Goal: Task Accomplishment & Management: Complete application form

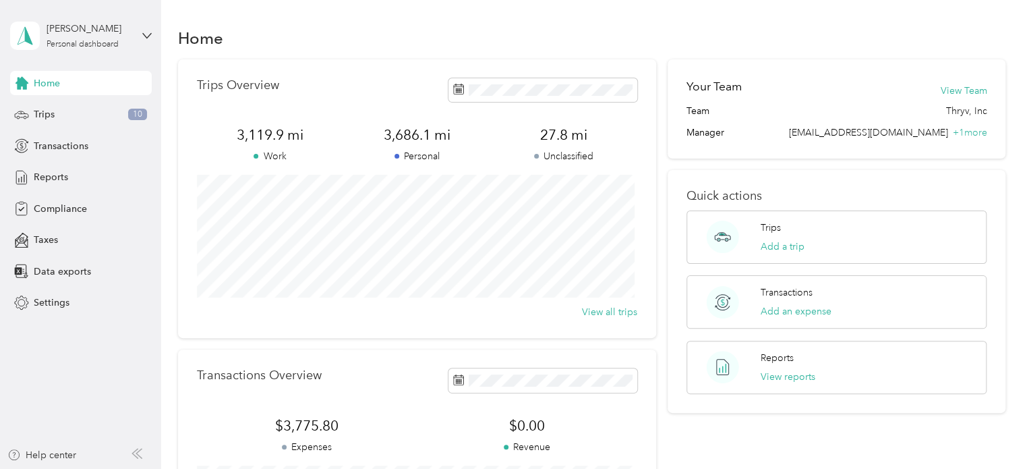
click at [49, 84] on span "Home" at bounding box center [47, 83] width 26 height 14
click at [42, 180] on span "Reports" at bounding box center [51, 177] width 34 height 14
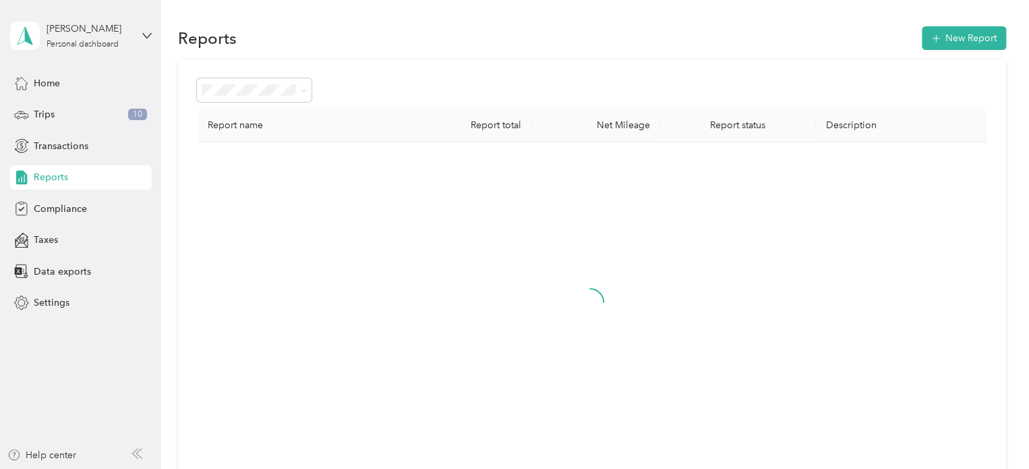
click at [40, 194] on div "Home Trips 10 Transactions Reports Compliance Taxes Data exports Settings" at bounding box center [81, 193] width 142 height 244
click at [39, 204] on span "Compliance" at bounding box center [60, 209] width 53 height 14
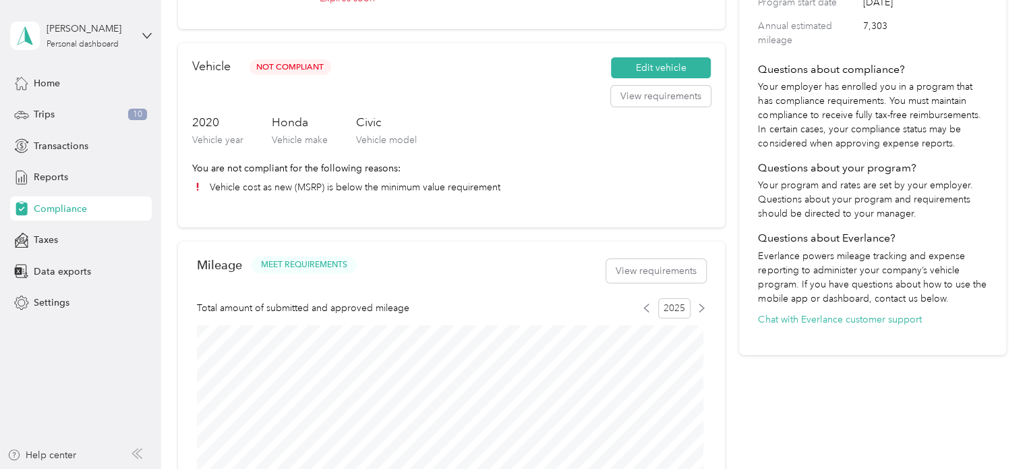
scroll to position [187, 0]
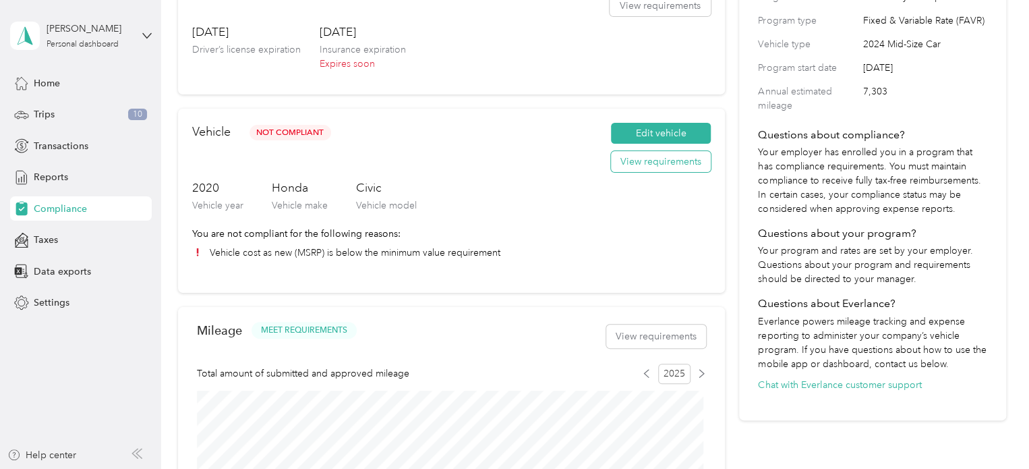
click at [677, 162] on button "View requirements" at bounding box center [661, 162] width 100 height 22
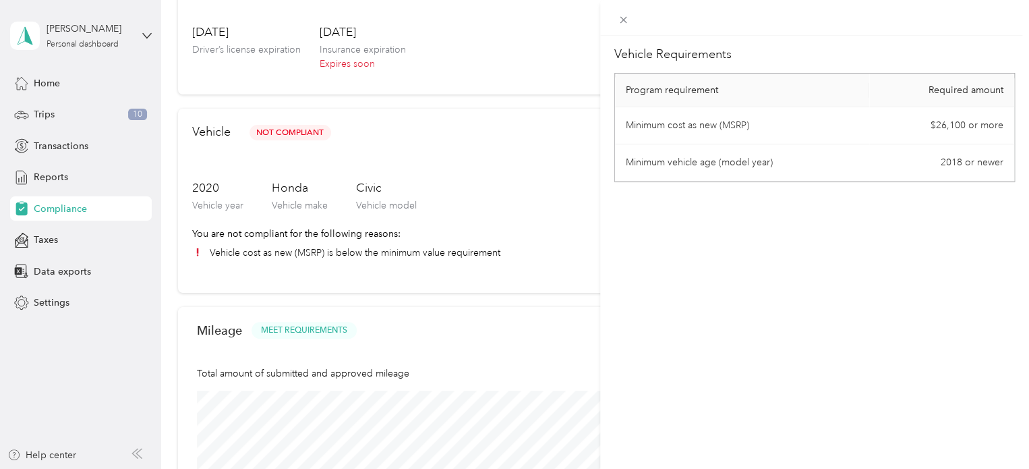
click at [510, 151] on div "Vehicle Requirements Program requirement Required amount Minimum cost as new (M…" at bounding box center [514, 234] width 1029 height 469
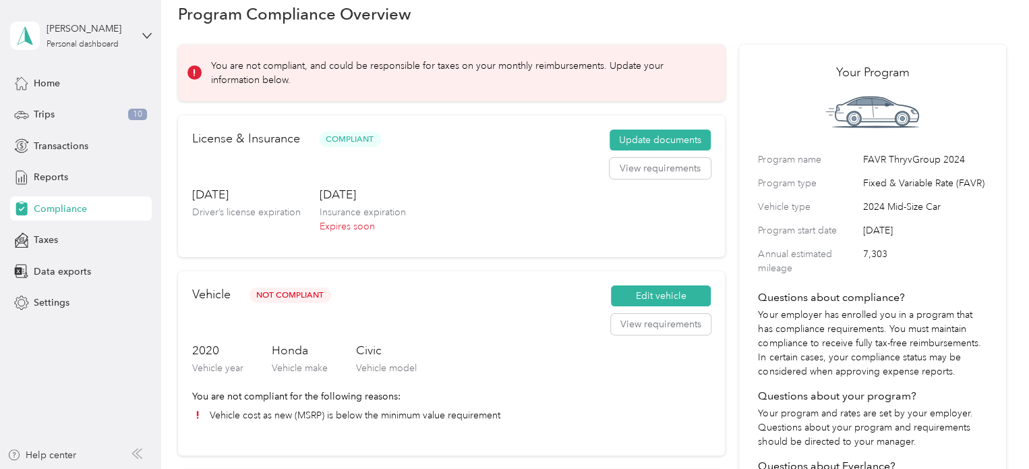
scroll to position [0, 0]
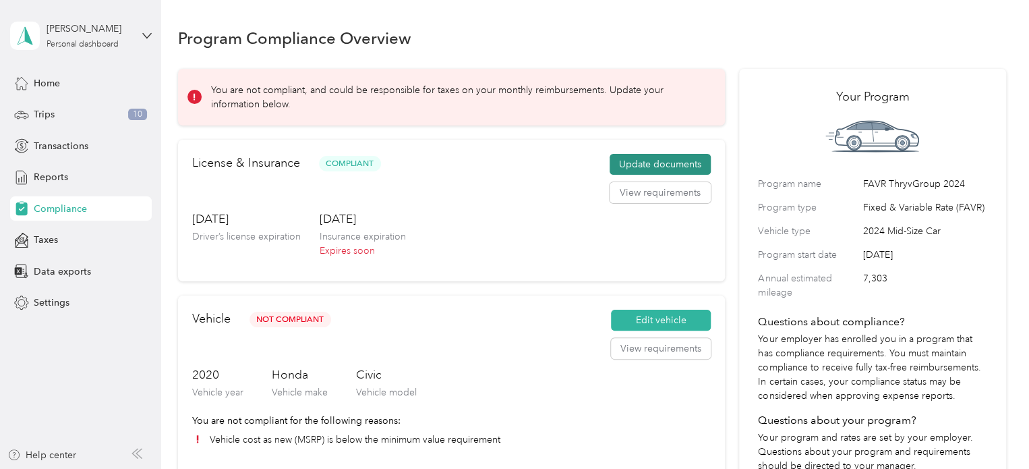
click at [682, 163] on button "Update documents" at bounding box center [659, 165] width 101 height 22
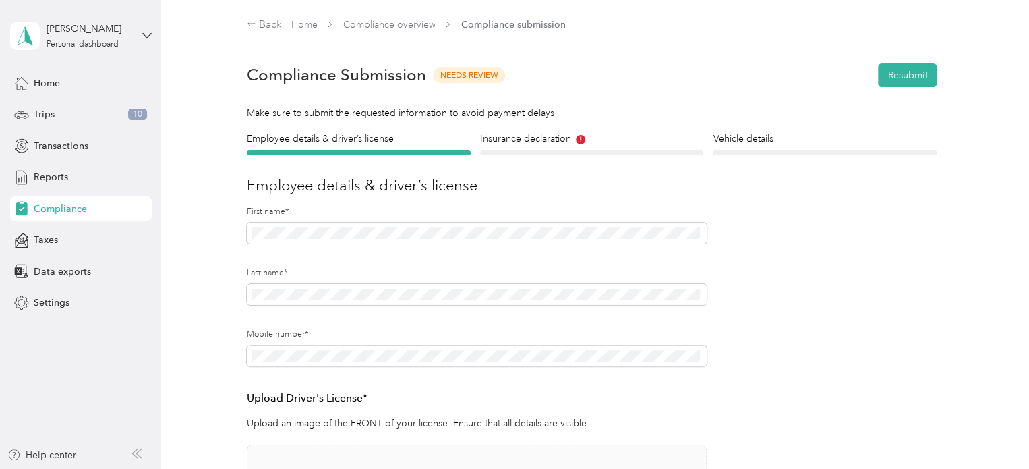
click at [523, 148] on div "Insurance declaration Insurance" at bounding box center [592, 143] width 224 height 24
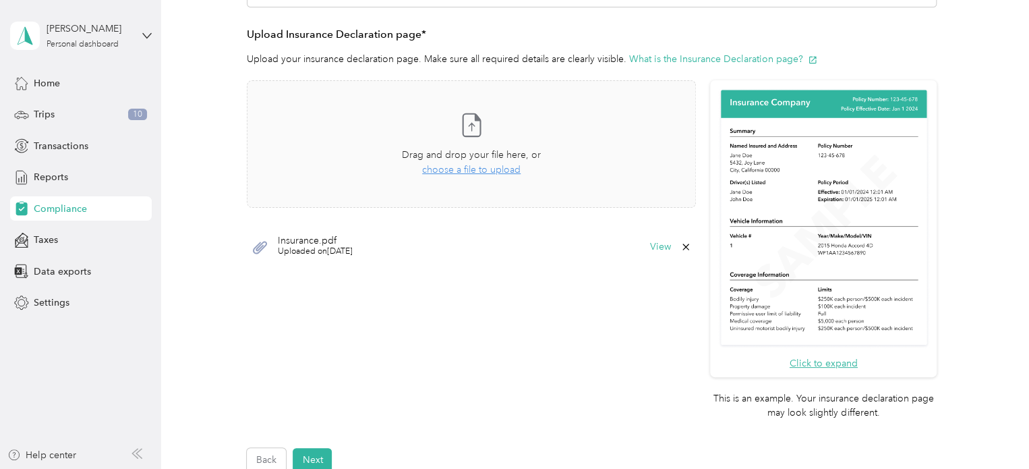
scroll to position [337, 0]
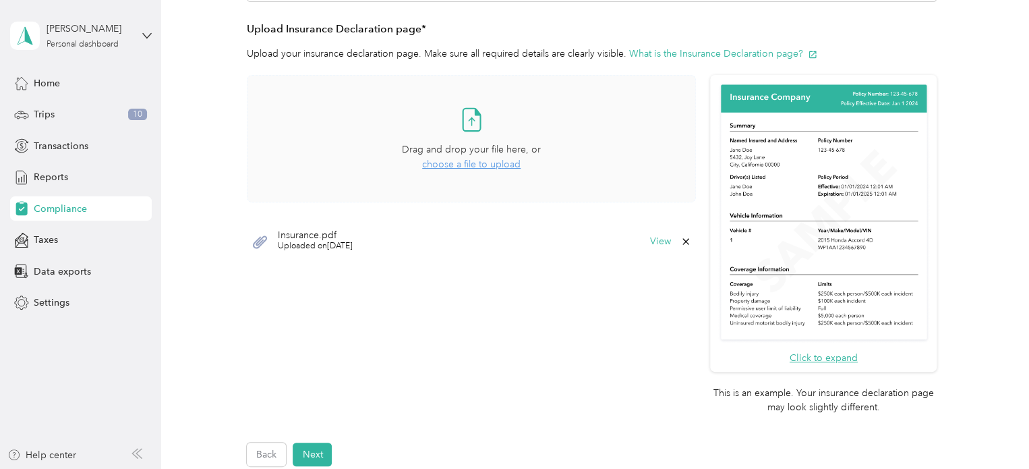
click at [473, 165] on span "choose a file to upload" at bounding box center [471, 163] width 98 height 11
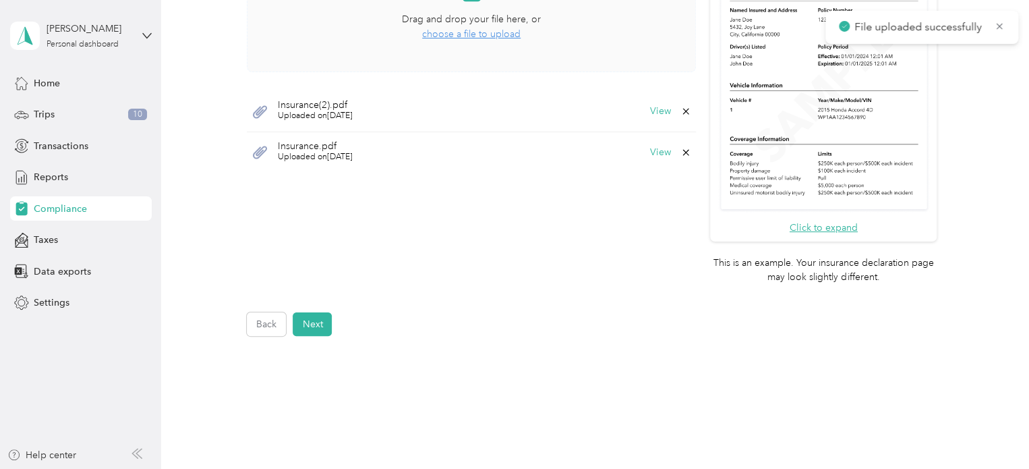
scroll to position [472, 0]
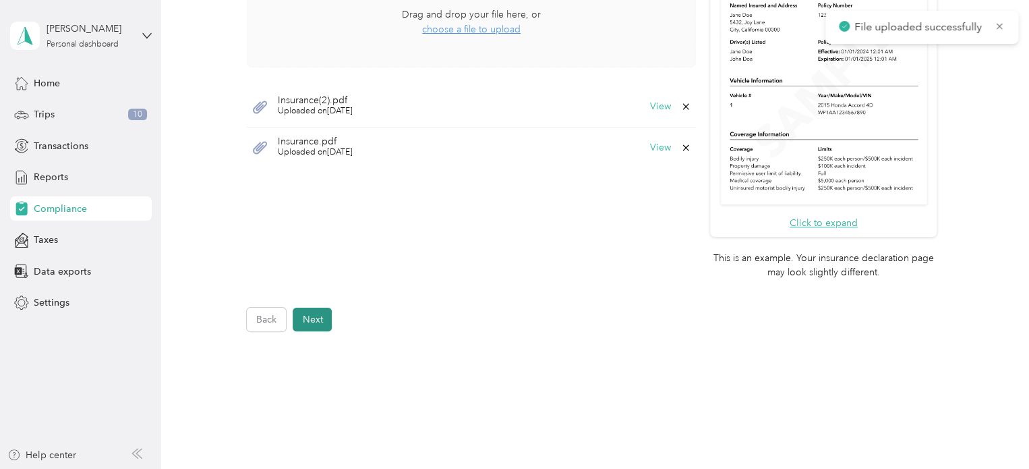
click at [329, 315] on button "Next" at bounding box center [312, 319] width 39 height 24
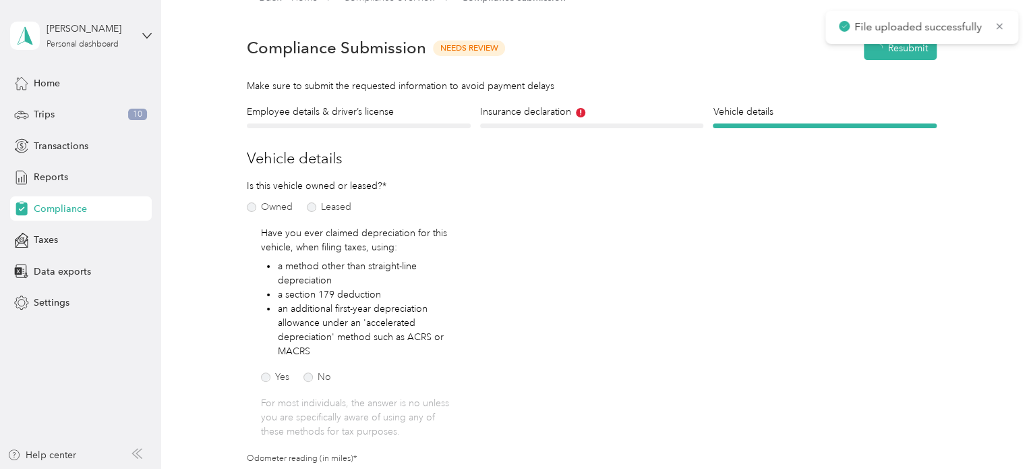
scroll to position [16, 0]
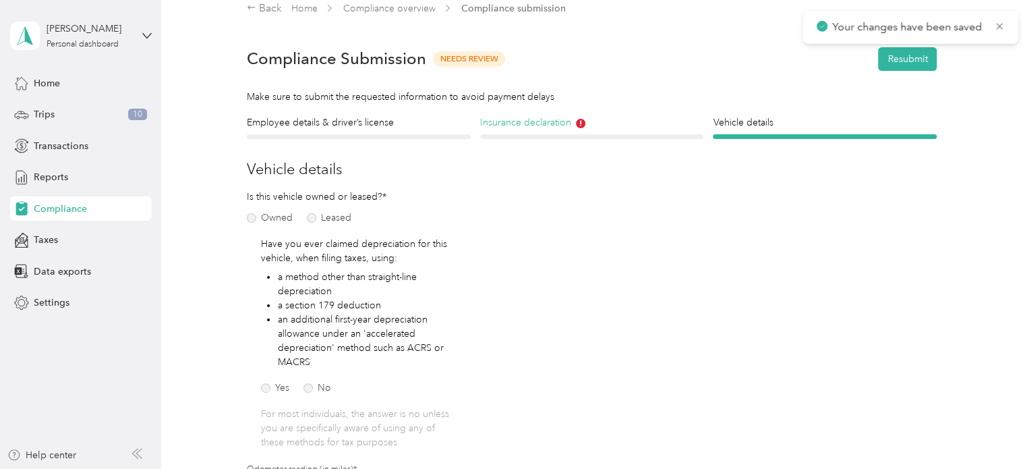
click at [524, 121] on h4 "Insurance declaration" at bounding box center [592, 122] width 224 height 14
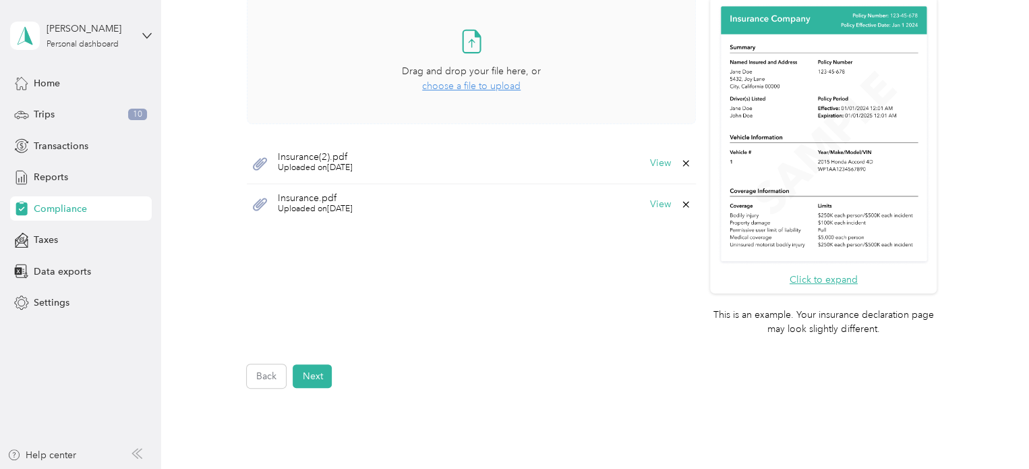
scroll to position [421, 0]
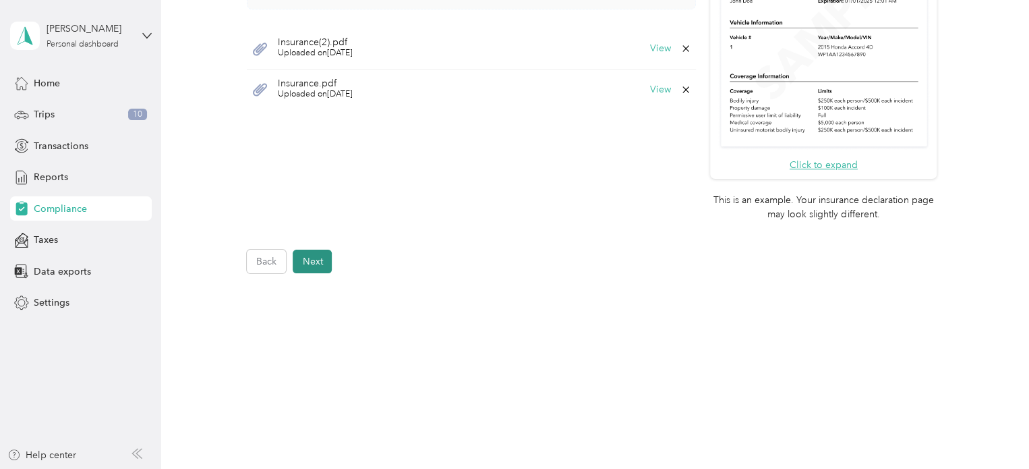
click at [326, 260] on button "Next" at bounding box center [312, 261] width 39 height 24
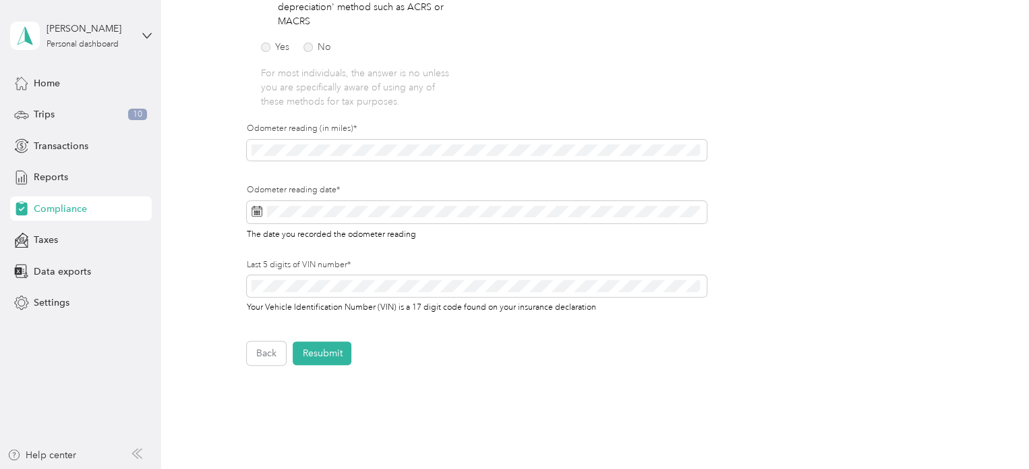
scroll to position [44, 0]
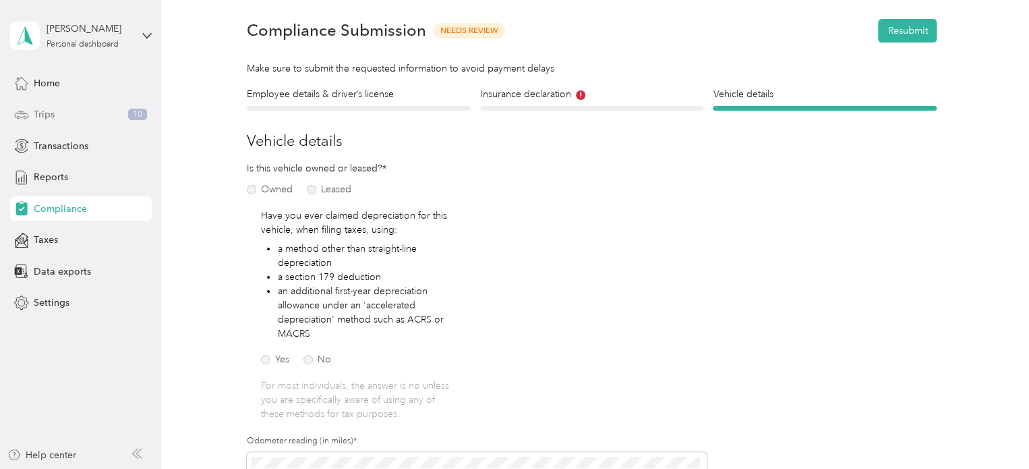
click at [57, 121] on div "Trips 10" at bounding box center [81, 114] width 142 height 24
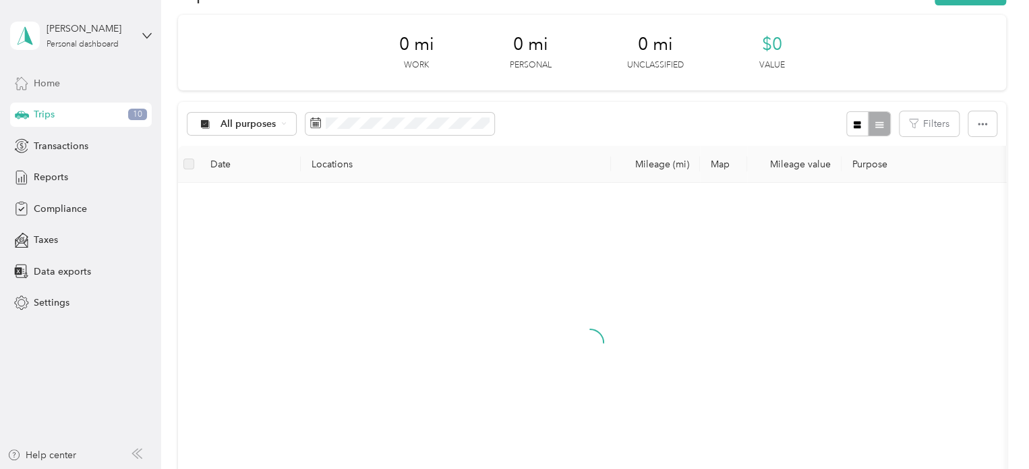
click at [46, 82] on span "Home" at bounding box center [47, 83] width 26 height 14
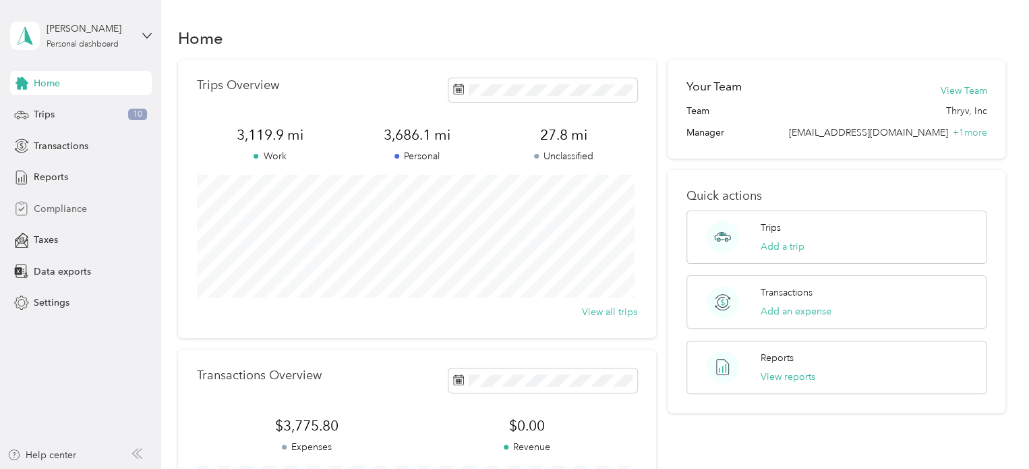
click at [36, 218] on div "Compliance" at bounding box center [81, 208] width 142 height 24
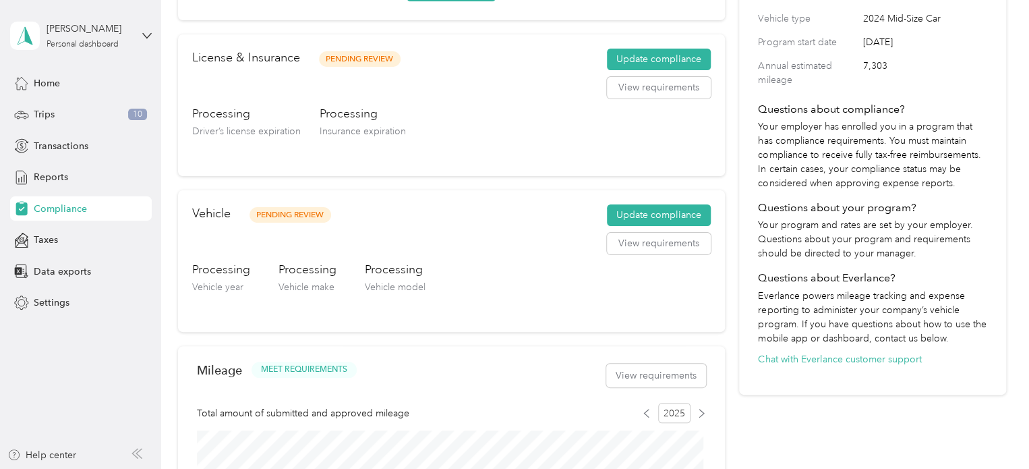
scroll to position [202, 0]
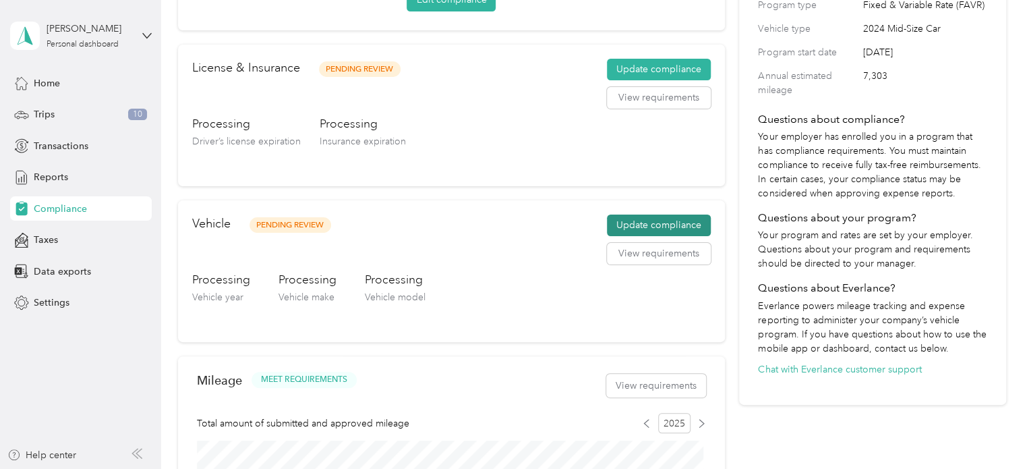
click at [654, 226] on button "Update compliance" at bounding box center [659, 225] width 104 height 22
click at [649, 67] on button "Update compliance" at bounding box center [659, 70] width 104 height 22
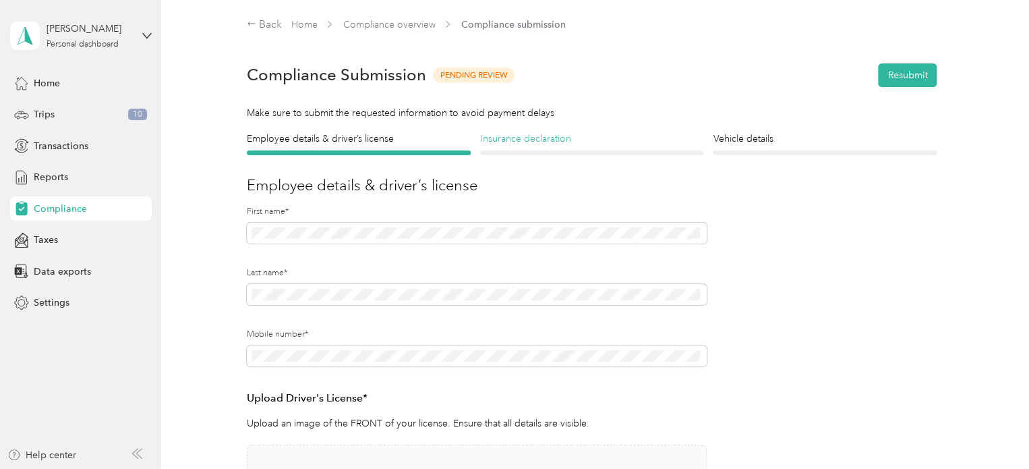
click at [541, 137] on h4 "Insurance declaration" at bounding box center [592, 138] width 224 height 14
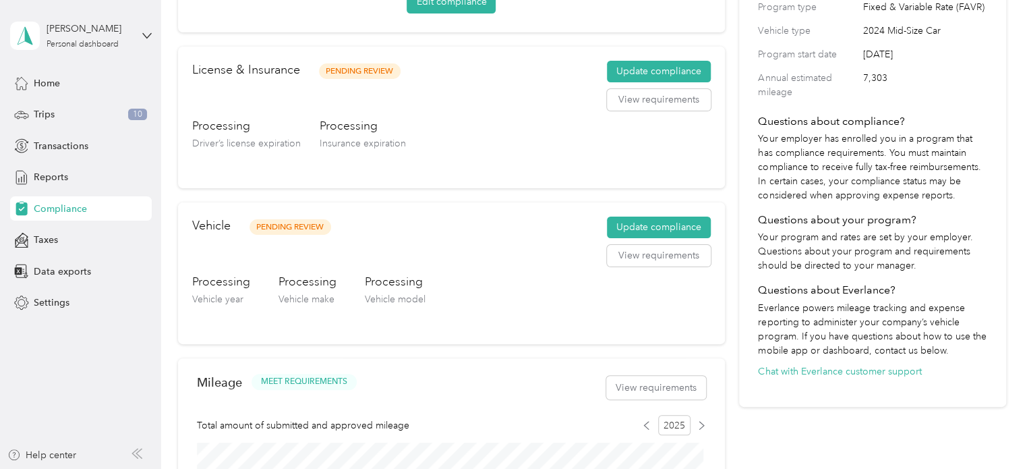
scroll to position [202, 0]
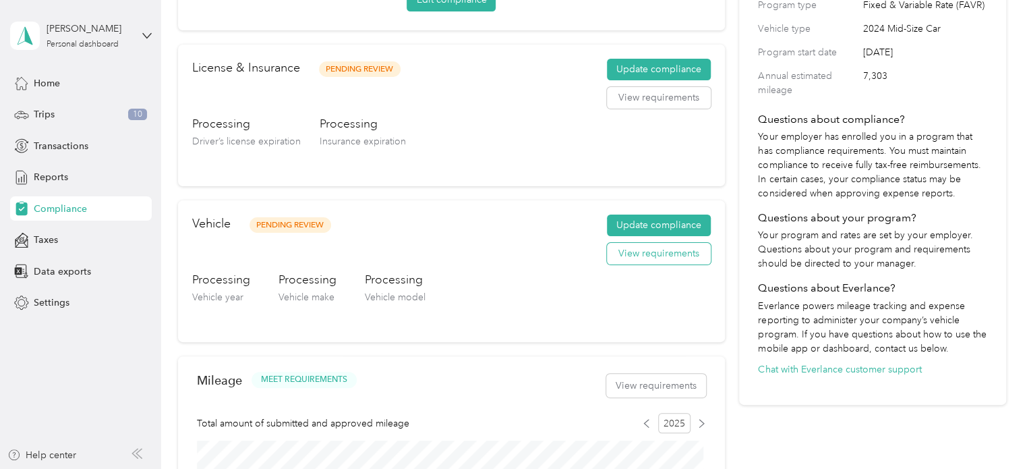
click at [662, 256] on button "View requirements" at bounding box center [659, 254] width 104 height 22
